Goal: Task Accomplishment & Management: Use online tool/utility

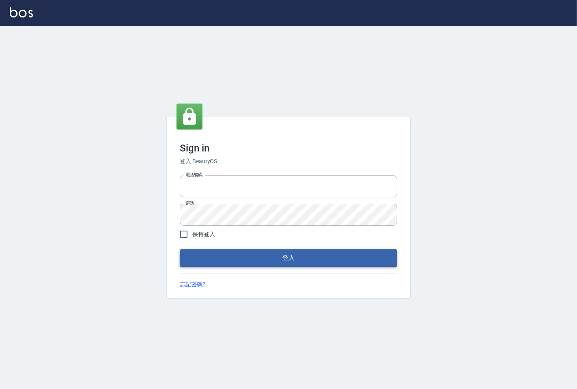
type input "25331148"
click at [303, 253] on button "登入" at bounding box center [289, 257] width 218 height 17
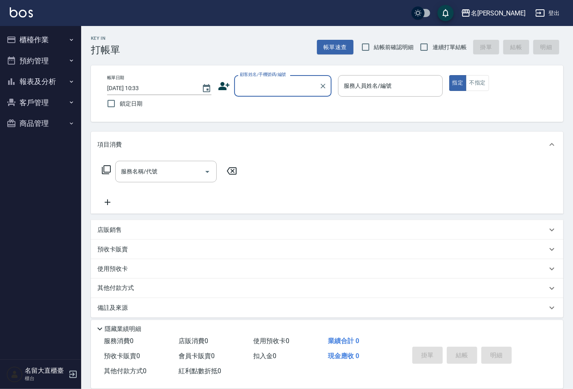
drag, startPoint x: 29, startPoint y: 41, endPoint x: 20, endPoint y: 47, distance: 10.7
click at [23, 43] on button "櫃檯作業" at bounding box center [40, 39] width 75 height 21
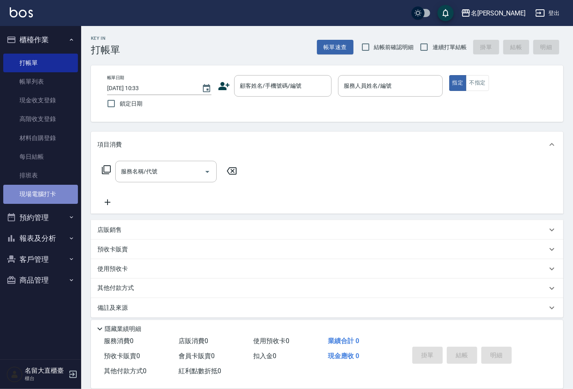
click at [24, 195] on link "現場電腦打卡" at bounding box center [40, 194] width 75 height 19
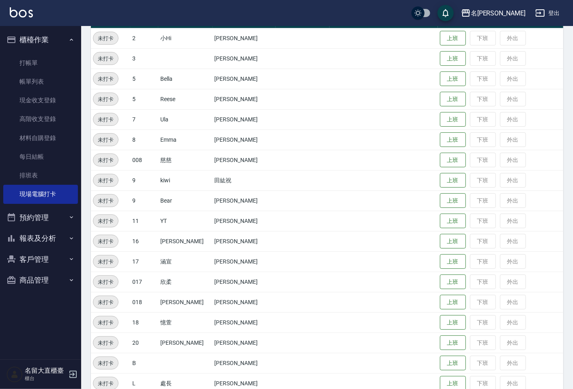
scroll to position [158, 0]
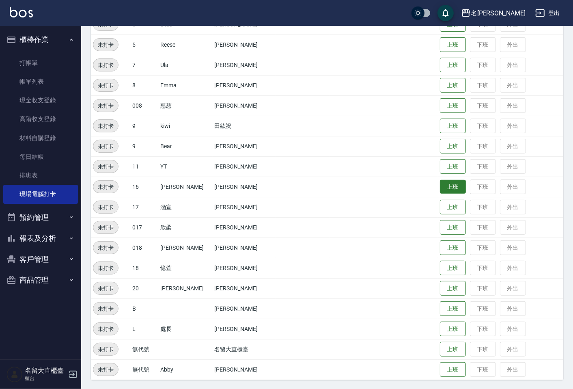
click at [440, 184] on button "上班" at bounding box center [453, 187] width 26 height 14
drag, startPoint x: 261, startPoint y: 207, endPoint x: 218, endPoint y: 168, distance: 58.6
click at [276, 201] on td at bounding box center [303, 207] width 54 height 20
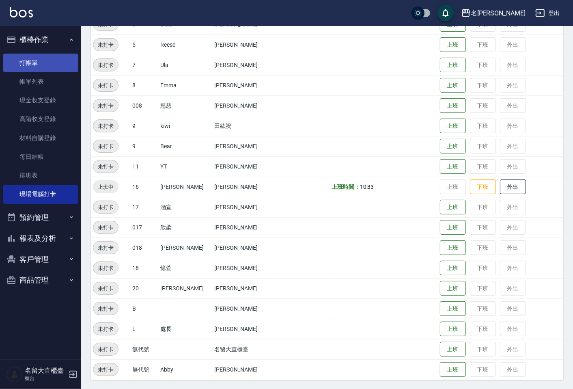
click at [30, 65] on link "打帳單" at bounding box center [40, 63] width 75 height 19
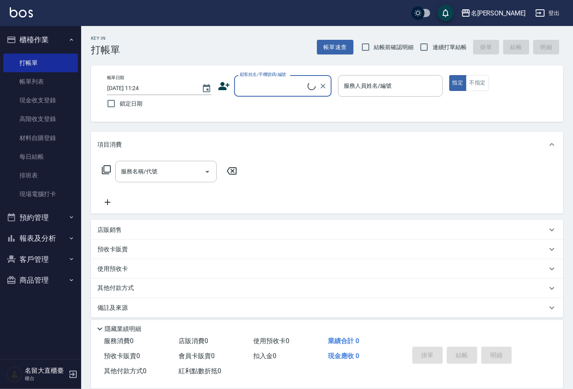
click at [246, 86] on input "顧客姓名/手機號碼/編號" at bounding box center [273, 86] width 70 height 14
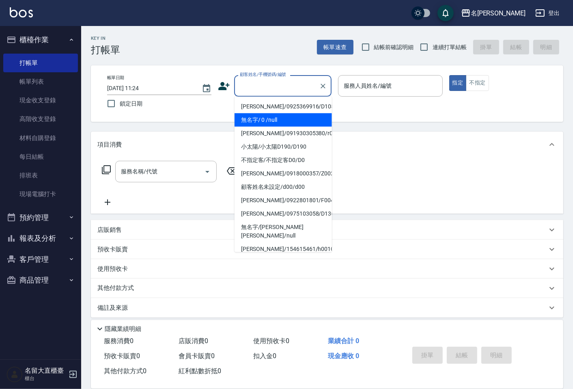
click at [260, 115] on li "無名字/ 0 /null" at bounding box center [283, 119] width 97 height 13
type input "無名字/ 0 /null"
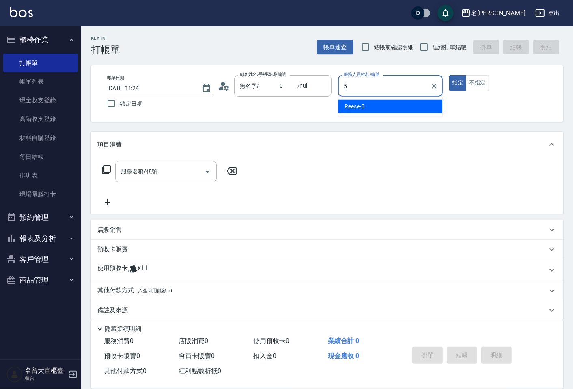
type input "[PERSON_NAME]-5"
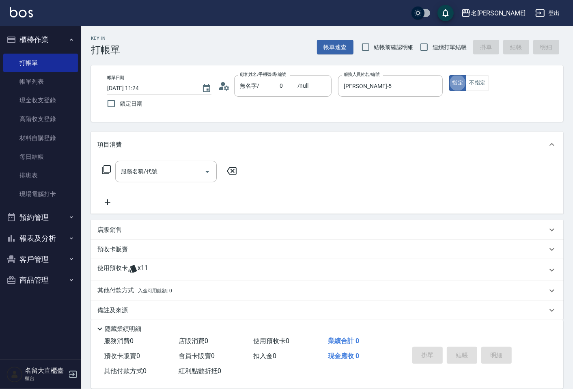
type button "true"
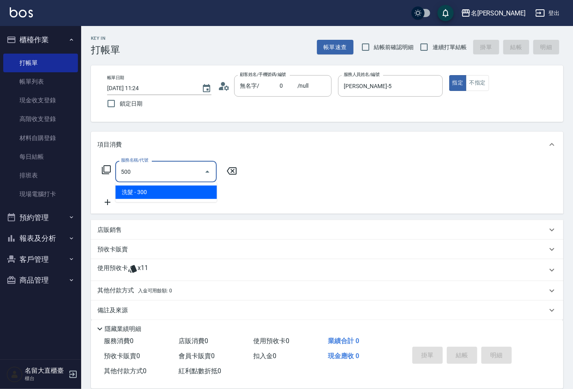
type input "洗髮(500)"
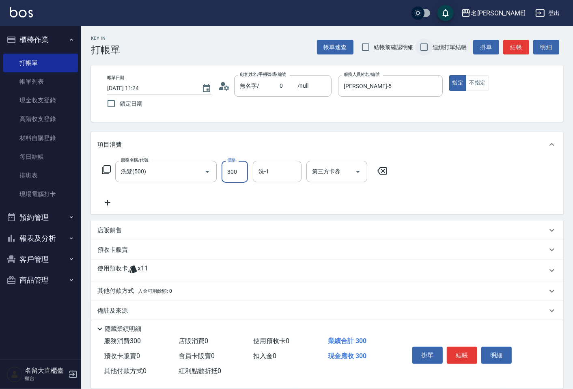
click at [431, 49] on input "連續打單結帳" at bounding box center [424, 47] width 17 height 17
checkbox input "true"
click at [510, 43] on button "結帳" at bounding box center [517, 47] width 26 height 15
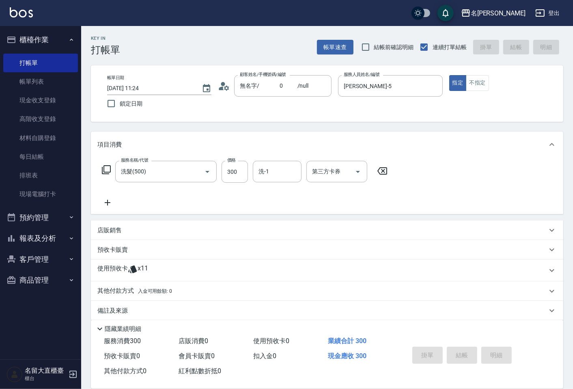
type input "[DATE] 11:25"
